Goal: Transaction & Acquisition: Purchase product/service

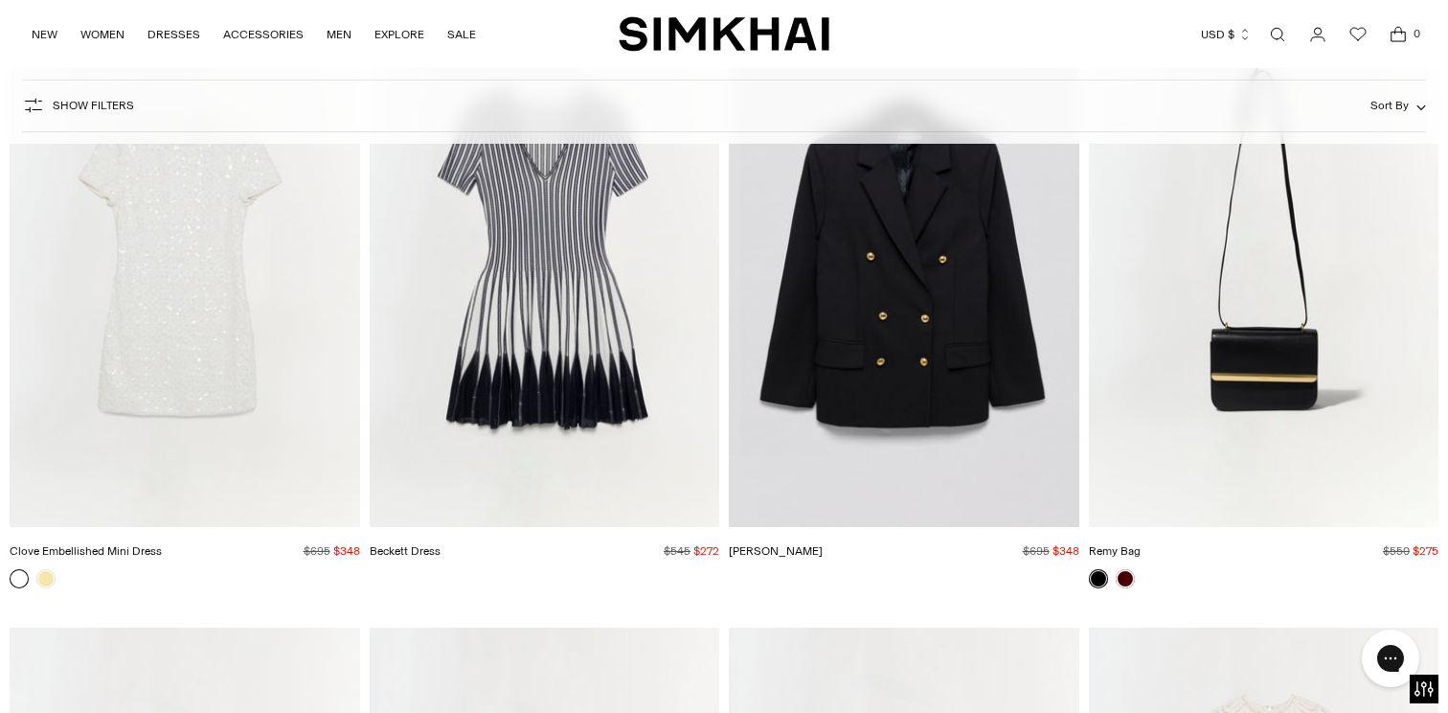
scroll to position [4658, 0]
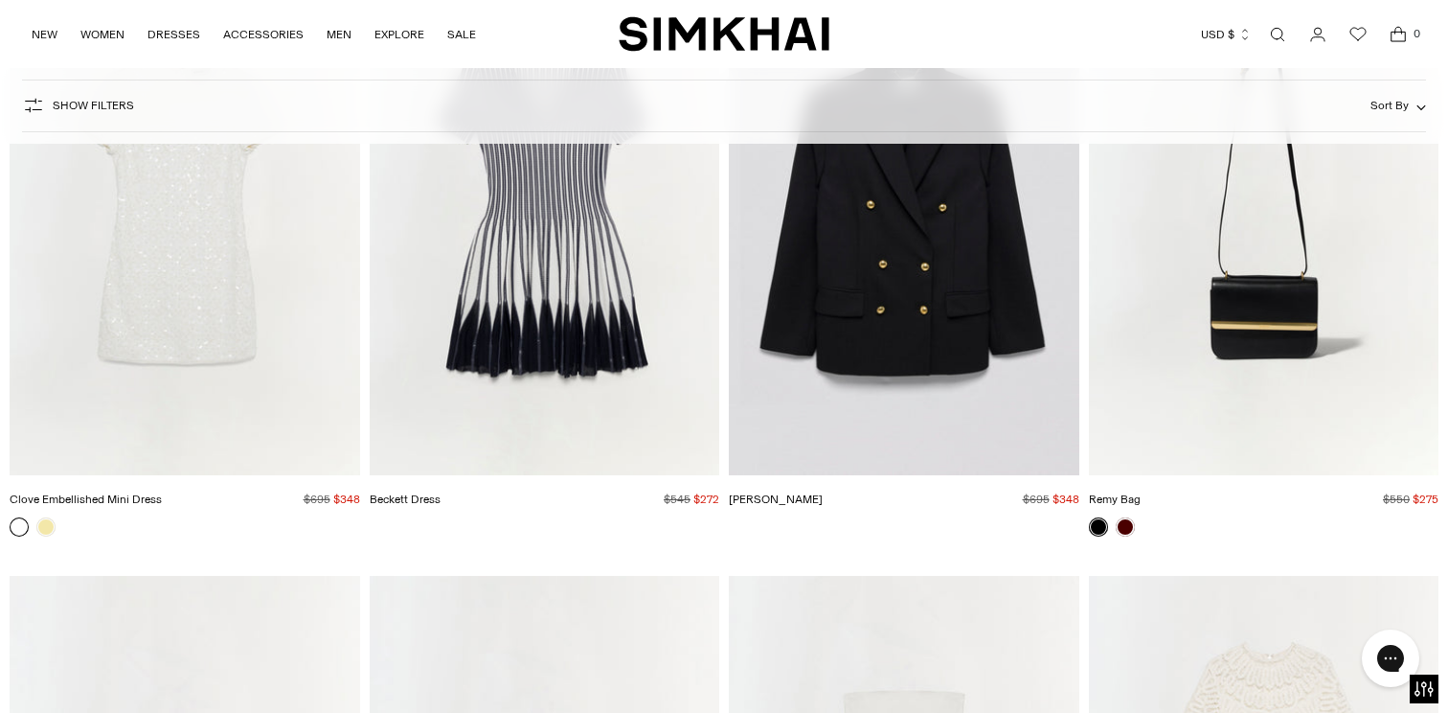
click at [0, 0] on img "Beckett Dress" at bounding box center [0, 0] width 0 height 0
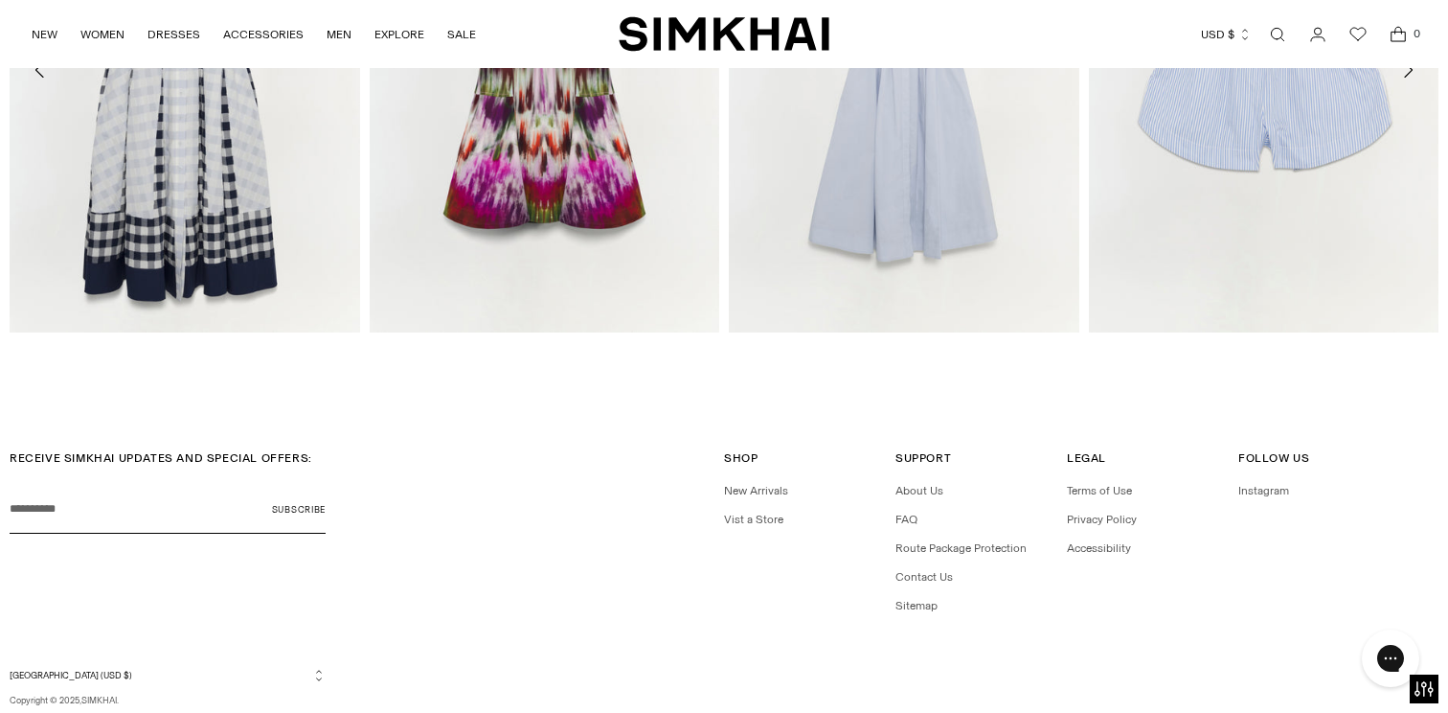
scroll to position [3264, 0]
